Goal: Navigation & Orientation: Find specific page/section

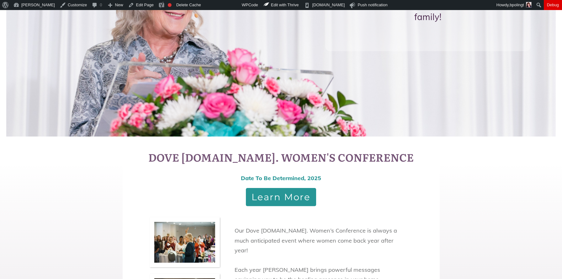
scroll to position [463, 0]
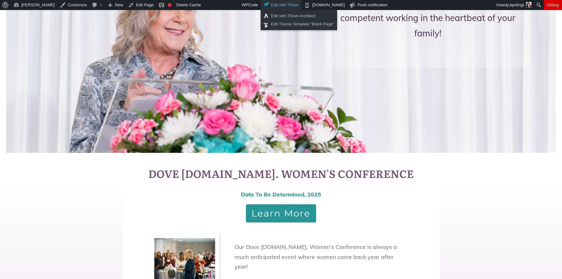
click at [288, 5] on div "Edit with Thrive" at bounding box center [281, 5] width 41 height 10
click at [288, 14] on link "Edit with Thrive Architect" at bounding box center [299, 16] width 77 height 8
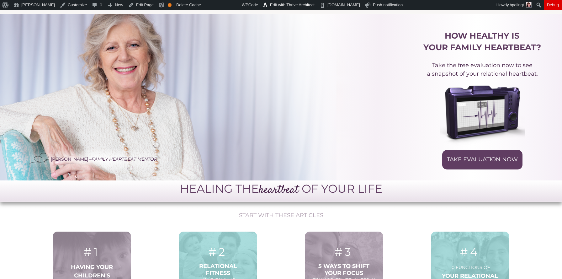
scroll to position [116, 0]
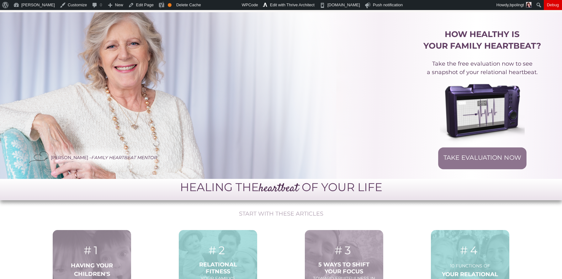
click at [481, 154] on span "TAKE EVALUATION NOW" at bounding box center [483, 158] width 78 height 8
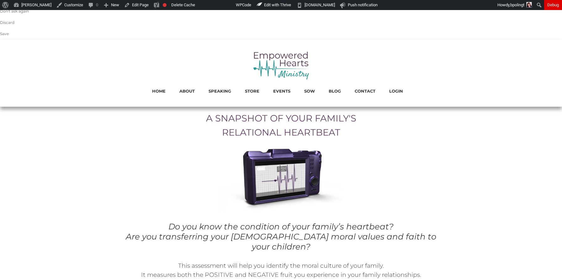
scroll to position [312, 0]
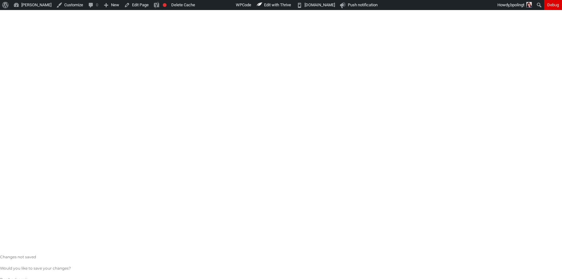
scroll to position [0, 0]
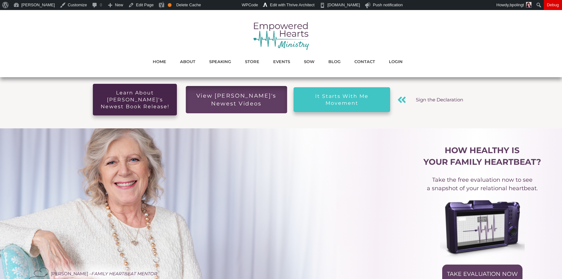
click at [235, 99] on span "View [PERSON_NAME]'s Newest Videos" at bounding box center [236, 99] width 89 height 15
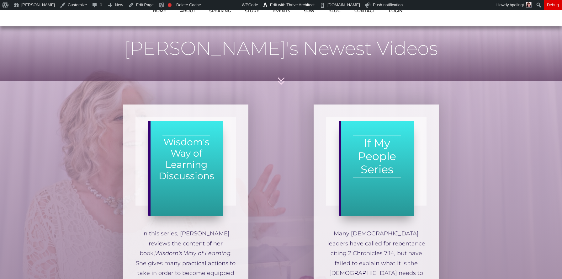
scroll to position [51, 0]
